Goal: Transaction & Acquisition: Obtain resource

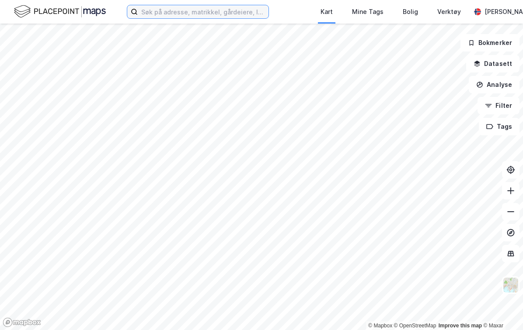
click at [165, 13] on input at bounding box center [203, 11] width 131 height 13
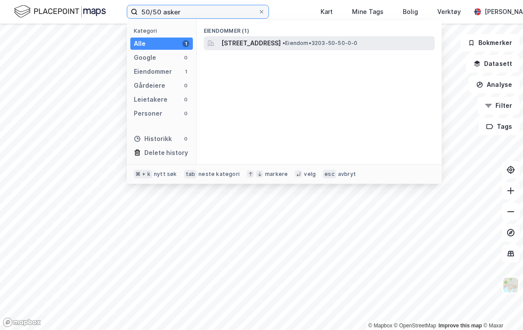
type input "50/50 asker"
click at [253, 45] on span "[STREET_ADDRESS]" at bounding box center [250, 43] width 59 height 10
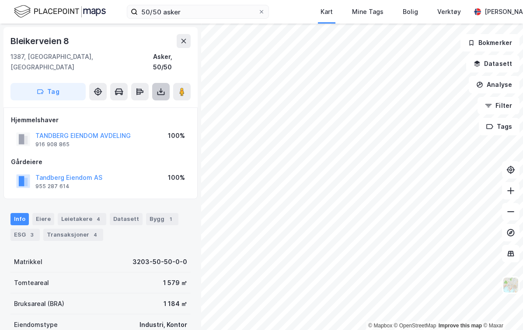
click at [167, 83] on button at bounding box center [160, 91] width 17 height 17
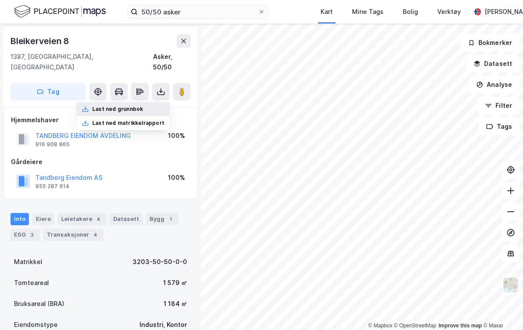
click at [137, 106] on div "Last ned grunnbok" at bounding box center [117, 109] width 51 height 7
